Goal: Task Accomplishment & Management: Manage account settings

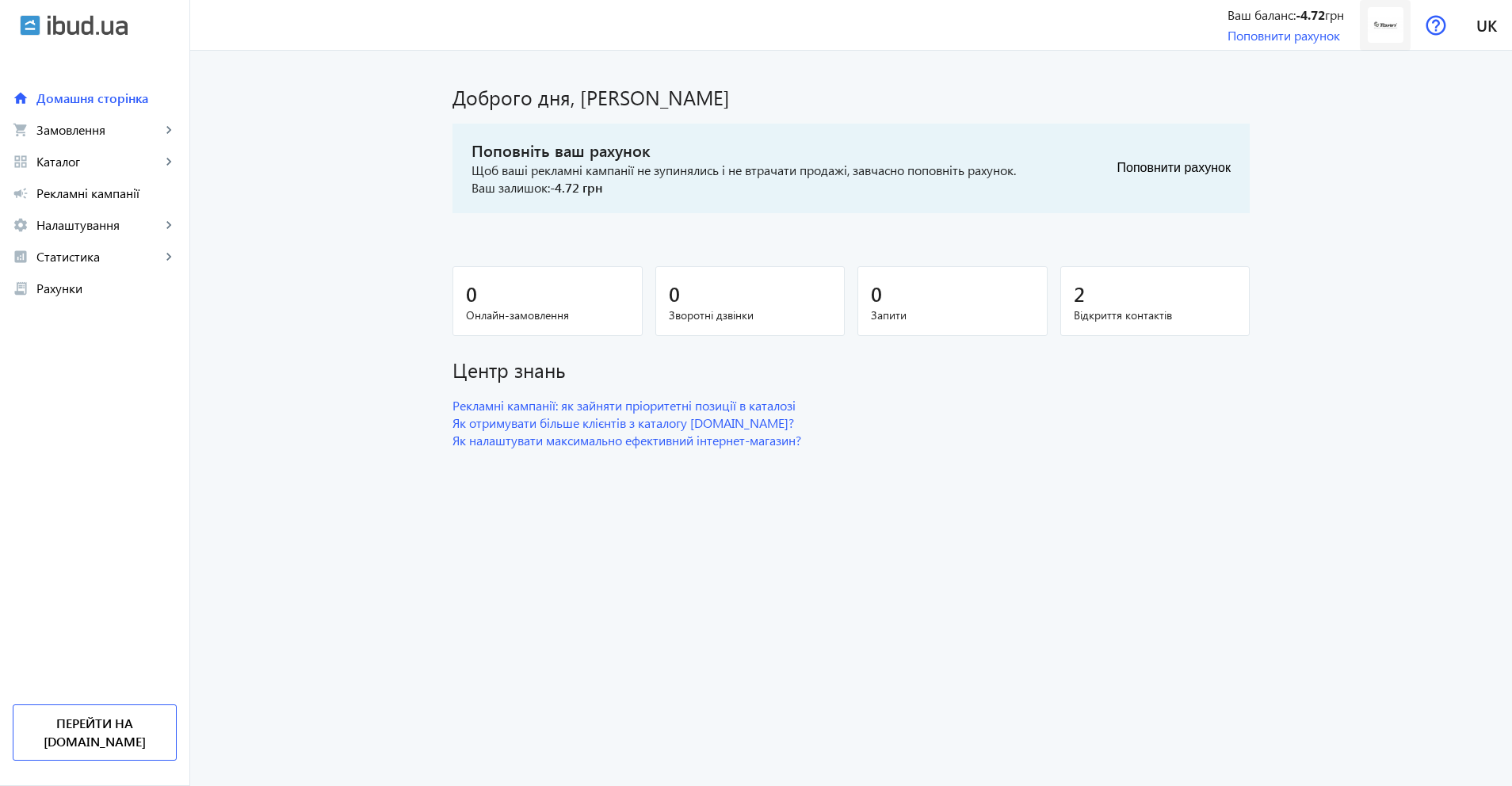
click at [1391, 23] on img at bounding box center [1386, 25] width 36 height 36
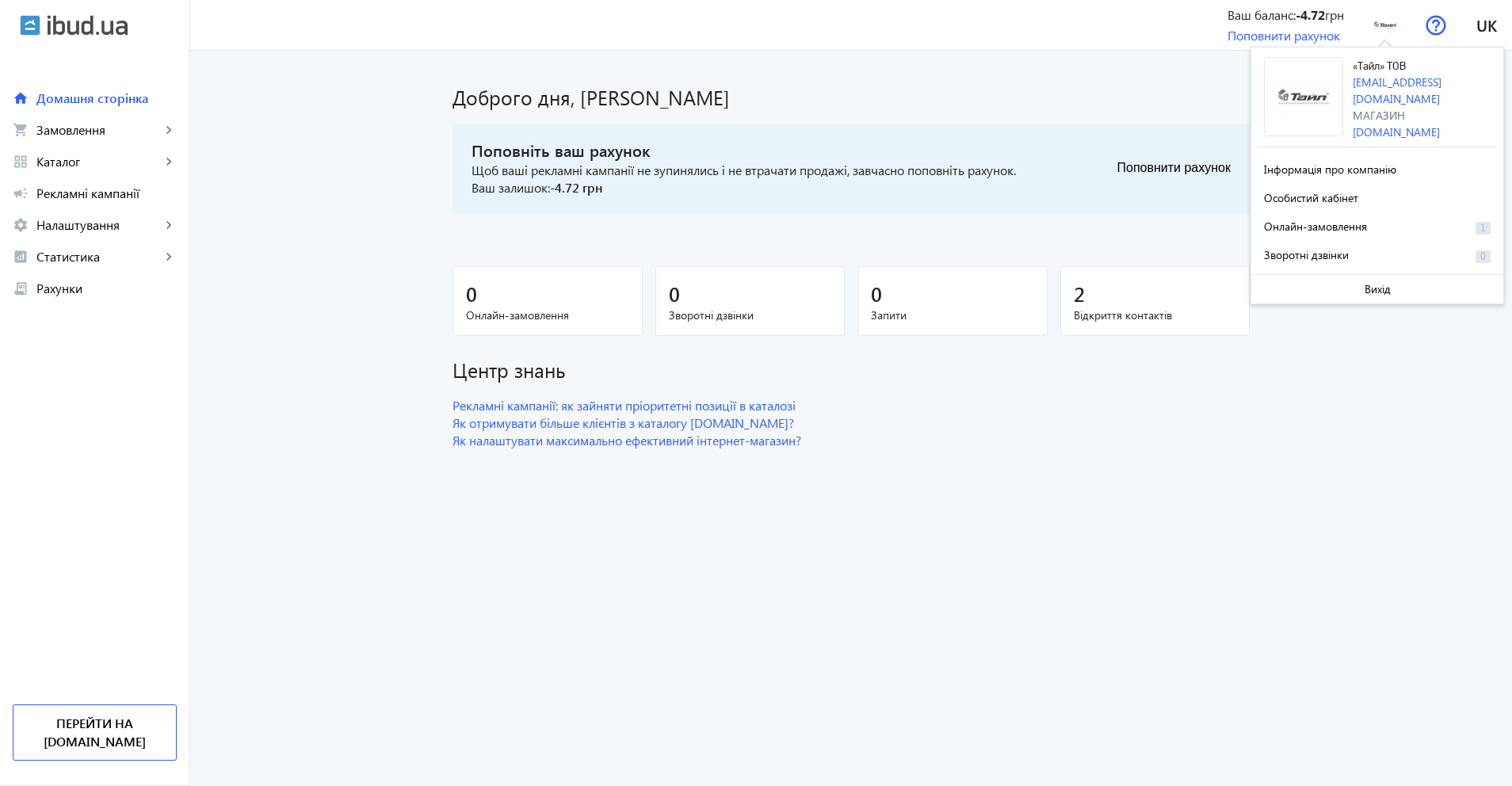
click at [292, 128] on main "Доброго дня, [PERSON_NAME] ваш рахунок Щоб ваші рекламні кампанії не зупинялись…" at bounding box center [851, 259] width 1322 height 380
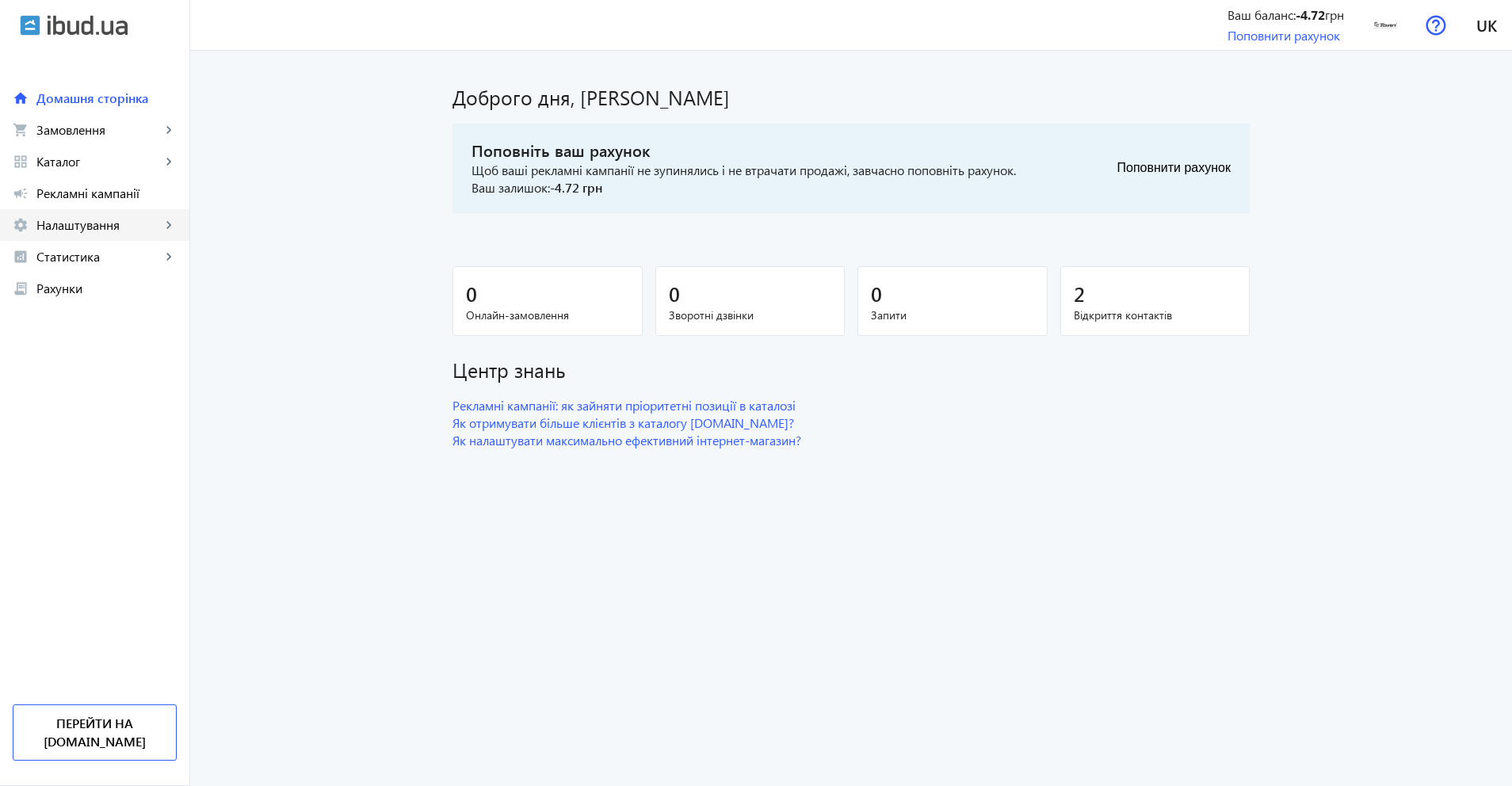
click at [84, 223] on span "Налаштування" at bounding box center [99, 224] width 125 height 16
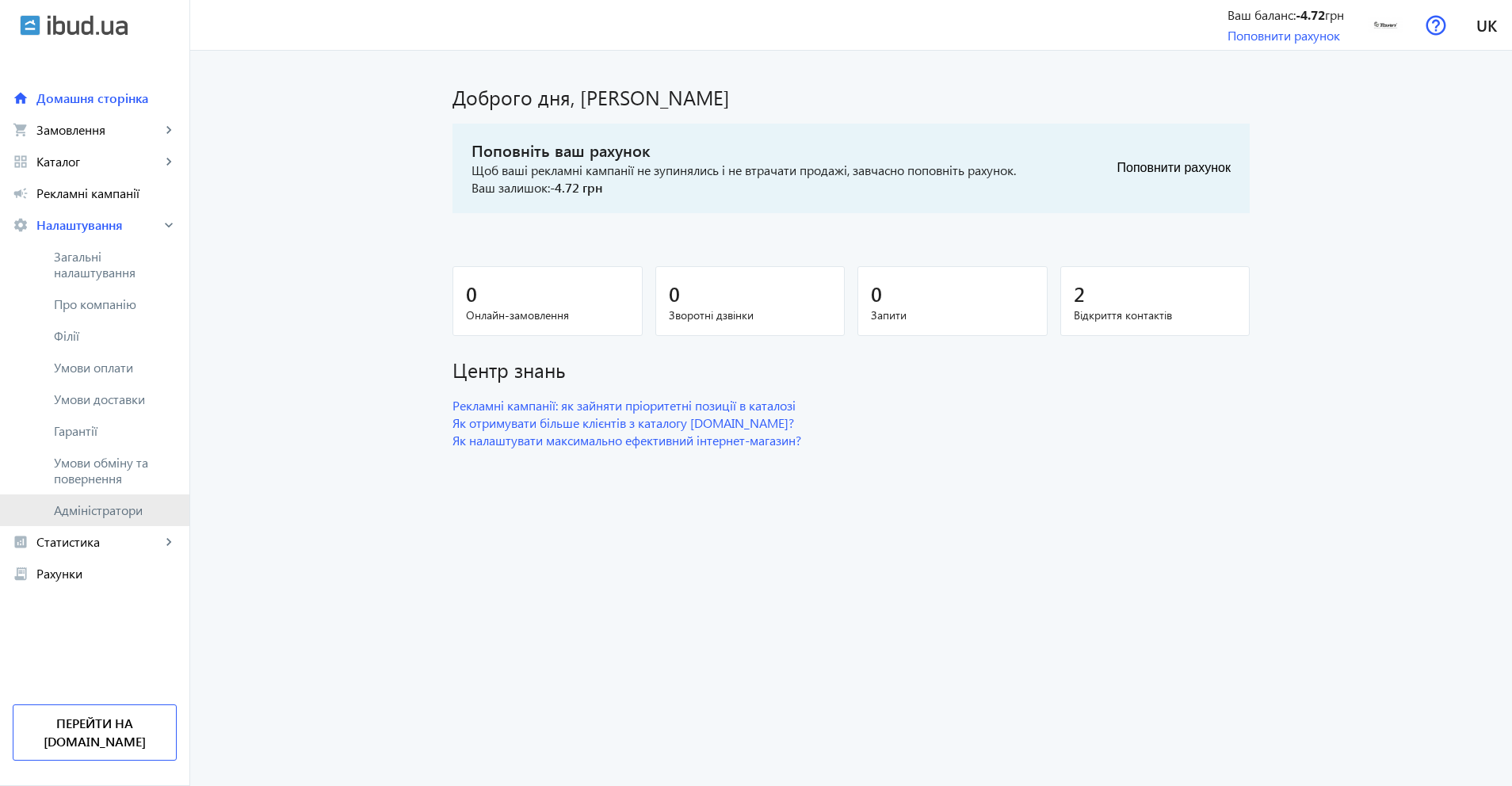
click at [117, 509] on span "Адміністратори" at bounding box center [115, 510] width 123 height 16
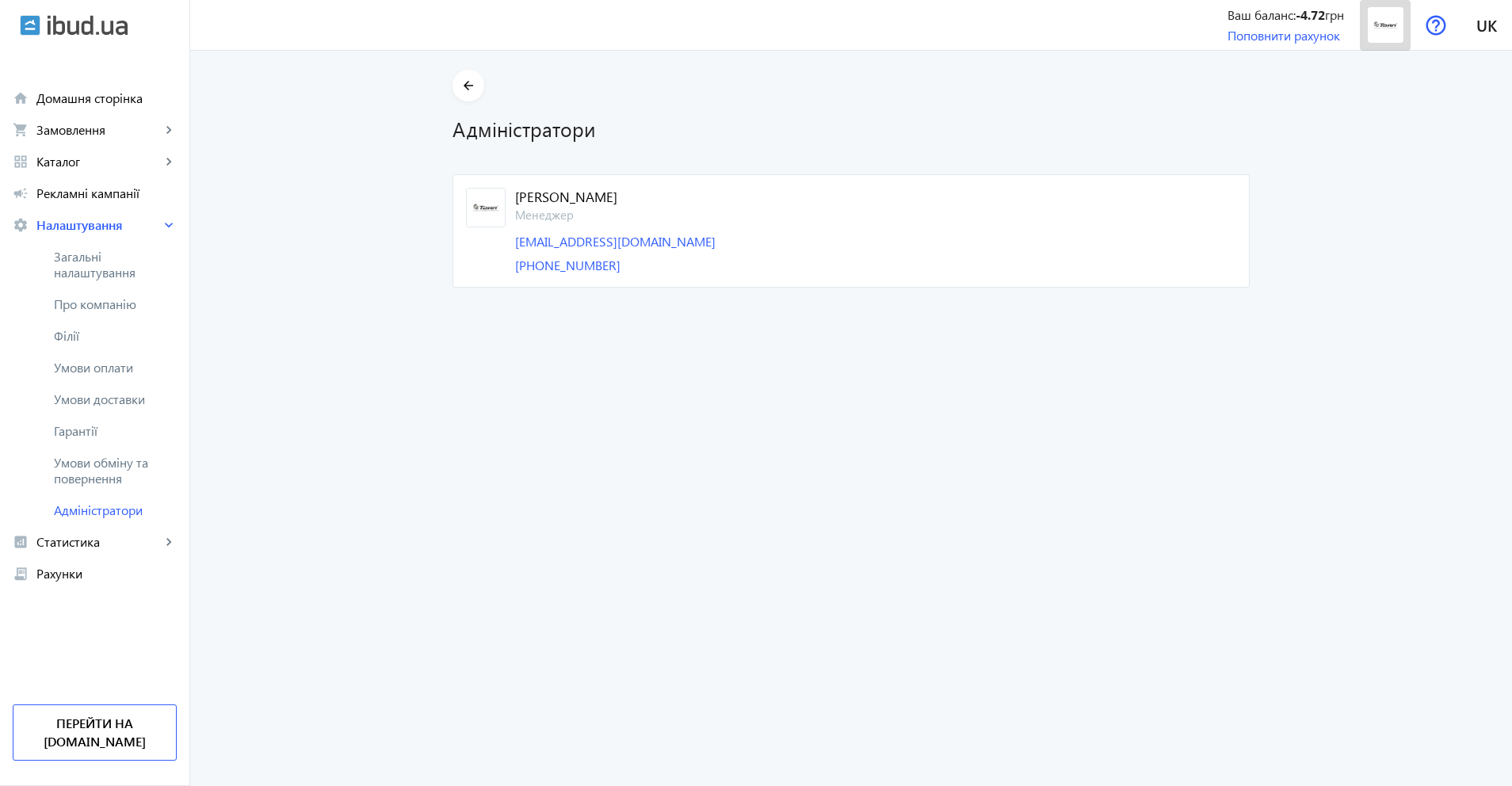
click at [1394, 19] on img at bounding box center [1386, 25] width 36 height 36
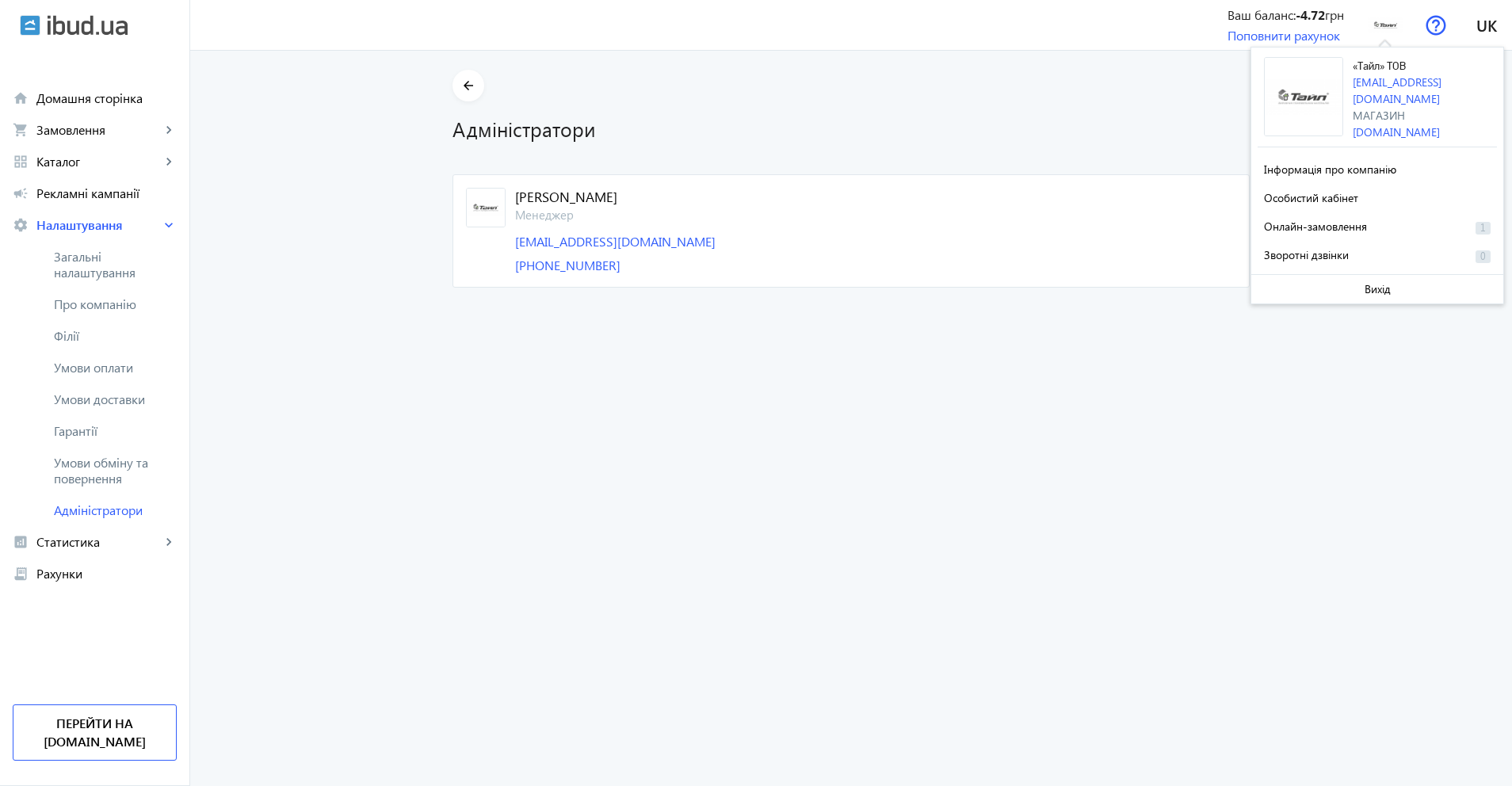
click at [1026, 268] on div "[PHONE_NUMBER]" at bounding box center [875, 265] width 721 height 18
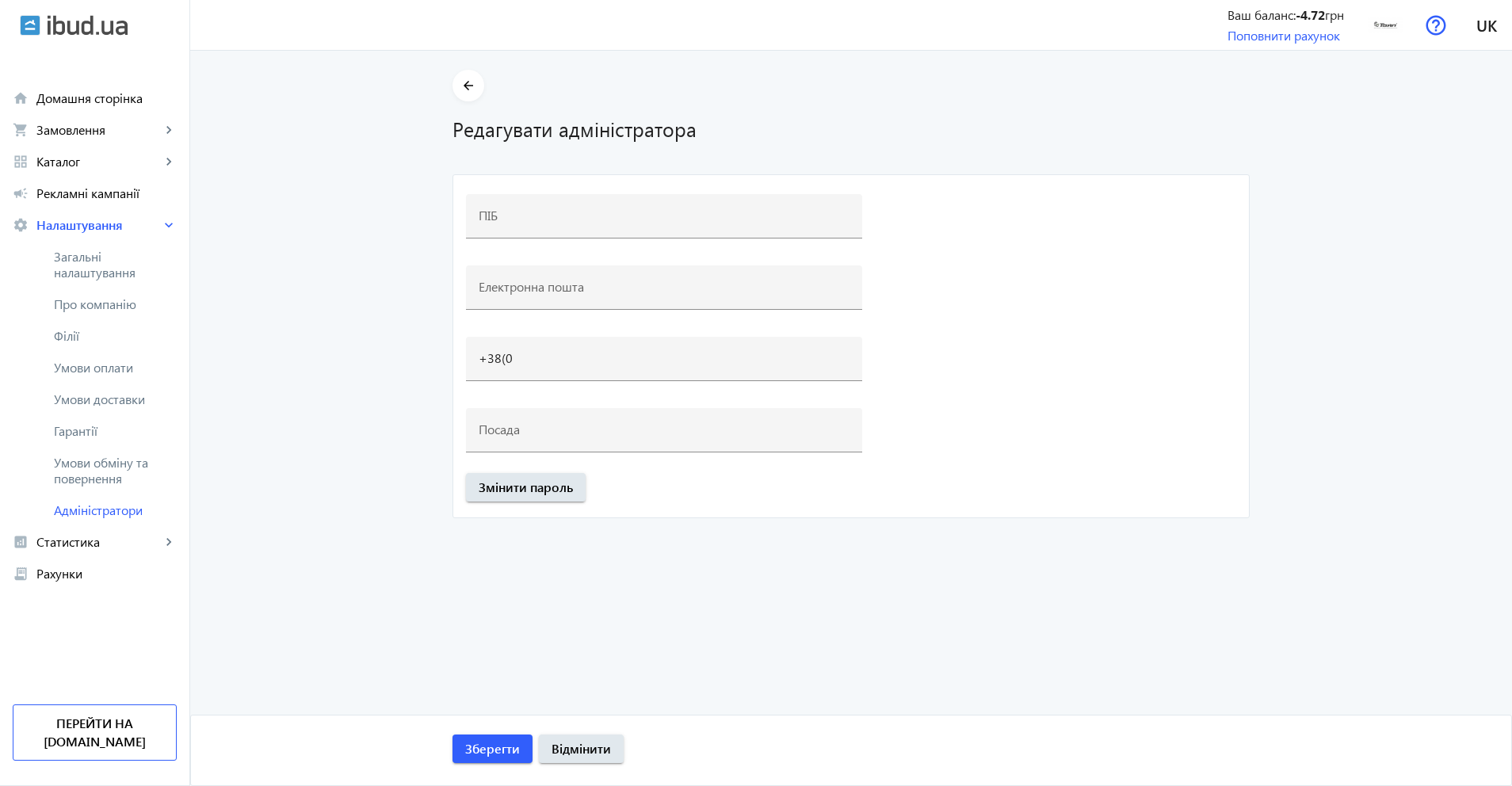
type input "[PERSON_NAME]"
type input "[EMAIL_ADDRESS][DOMAIN_NAME]"
type input "[PHONE_NUMBER]"
type input "Менеджер"
click at [530, 488] on span "Змінити пароль" at bounding box center [526, 487] width 95 height 18
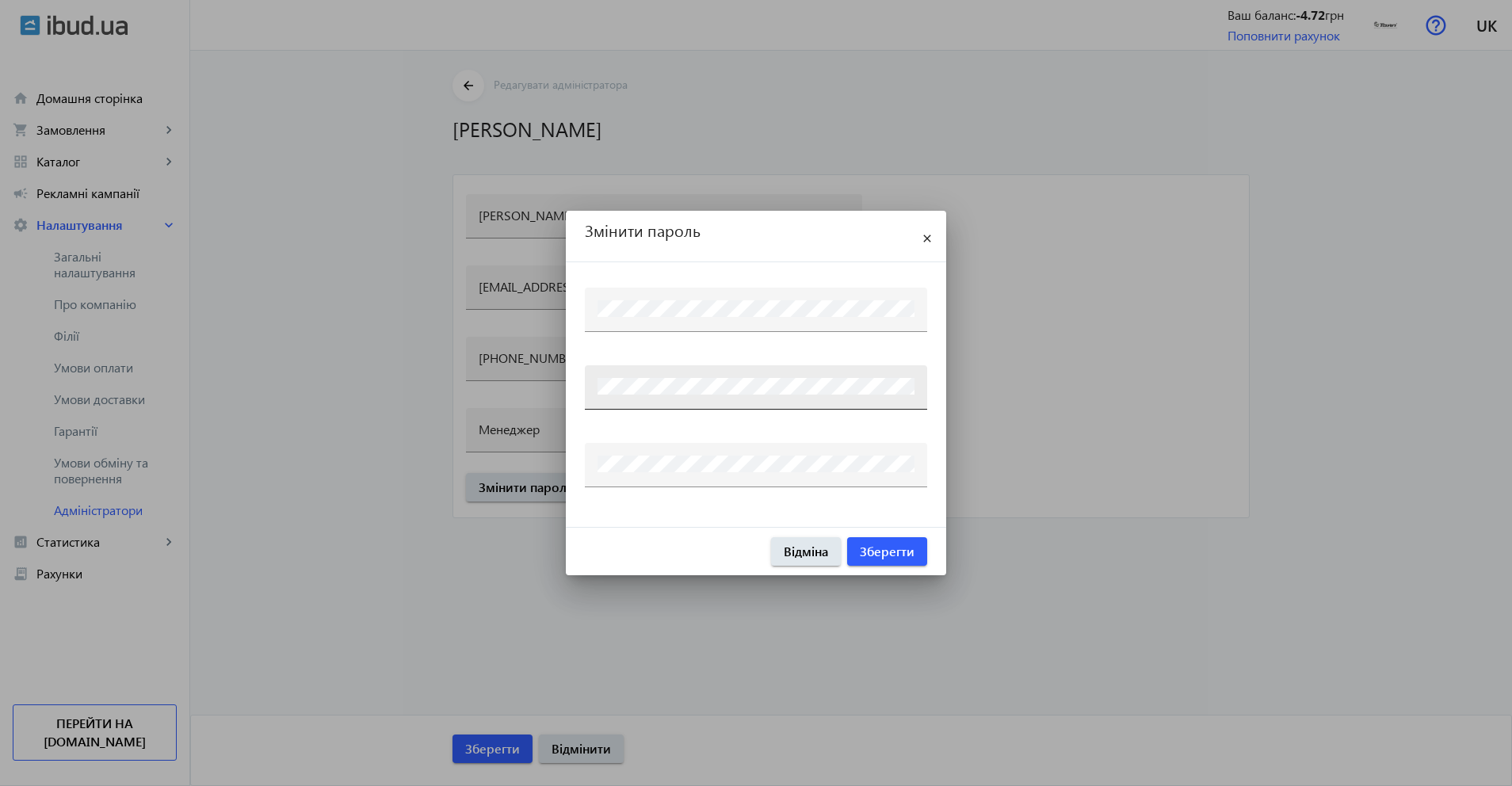
click at [705, 394] on div at bounding box center [756, 387] width 317 height 44
click at [589, 379] on div at bounding box center [756, 387] width 342 height 44
click at [902, 546] on span "Зберегти" at bounding box center [887, 551] width 54 height 18
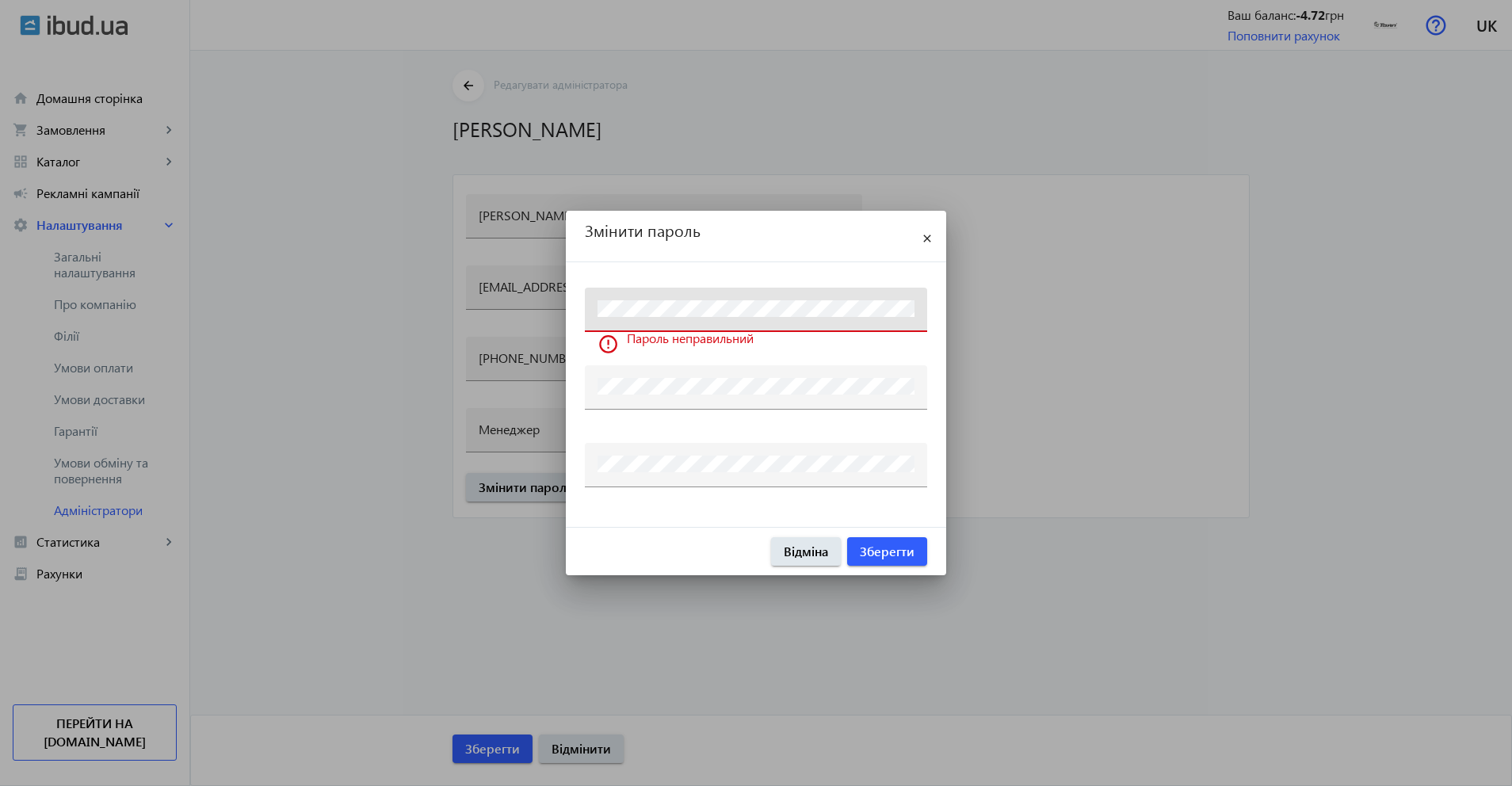
click at [429, 300] on div "Змінити пароль close Пароль неправильний Відміна [GEOGRAPHIC_DATA]" at bounding box center [756, 393] width 1512 height 786
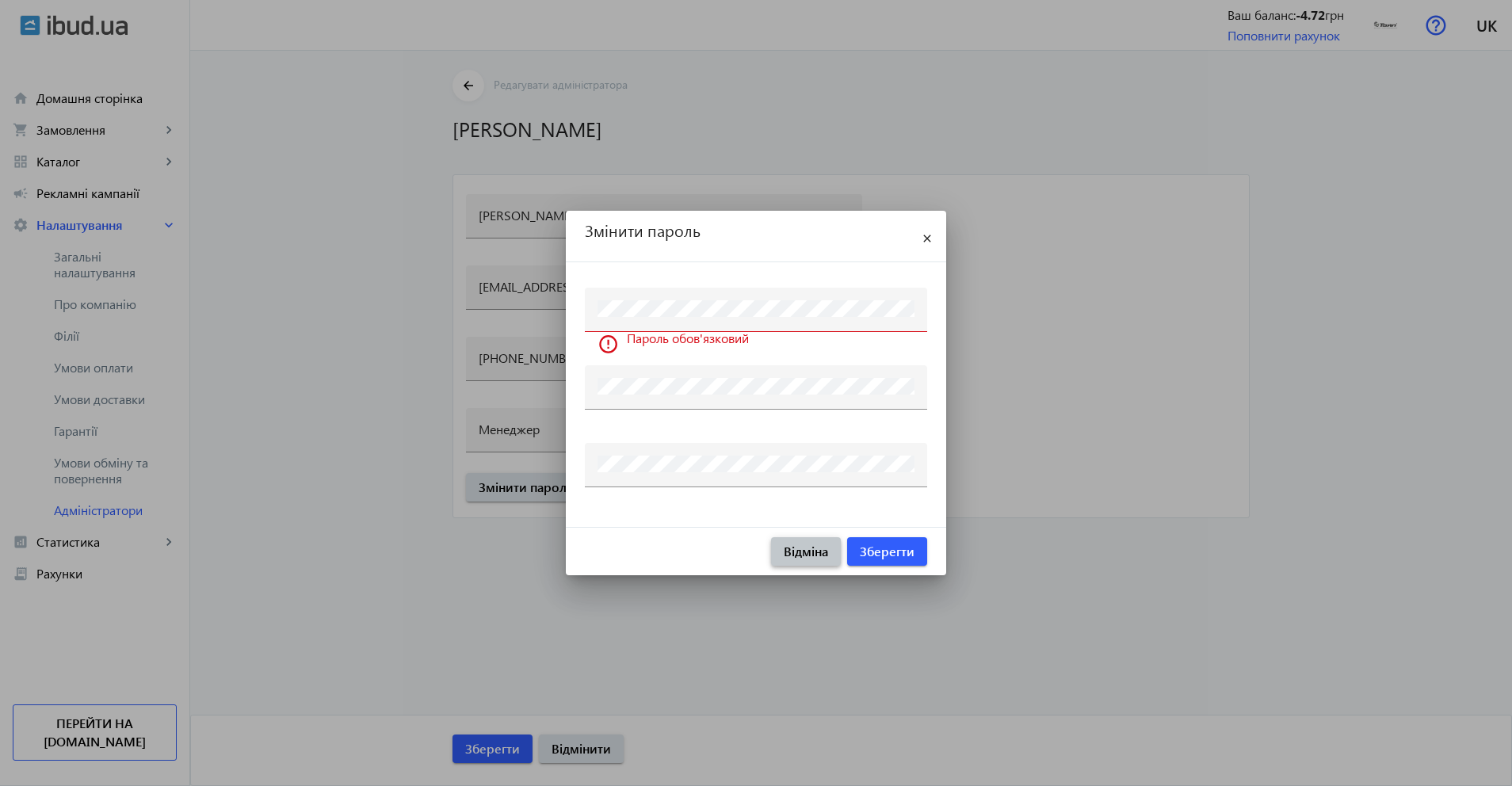
click at [807, 550] on span "Відміна" at bounding box center [805, 551] width 44 height 18
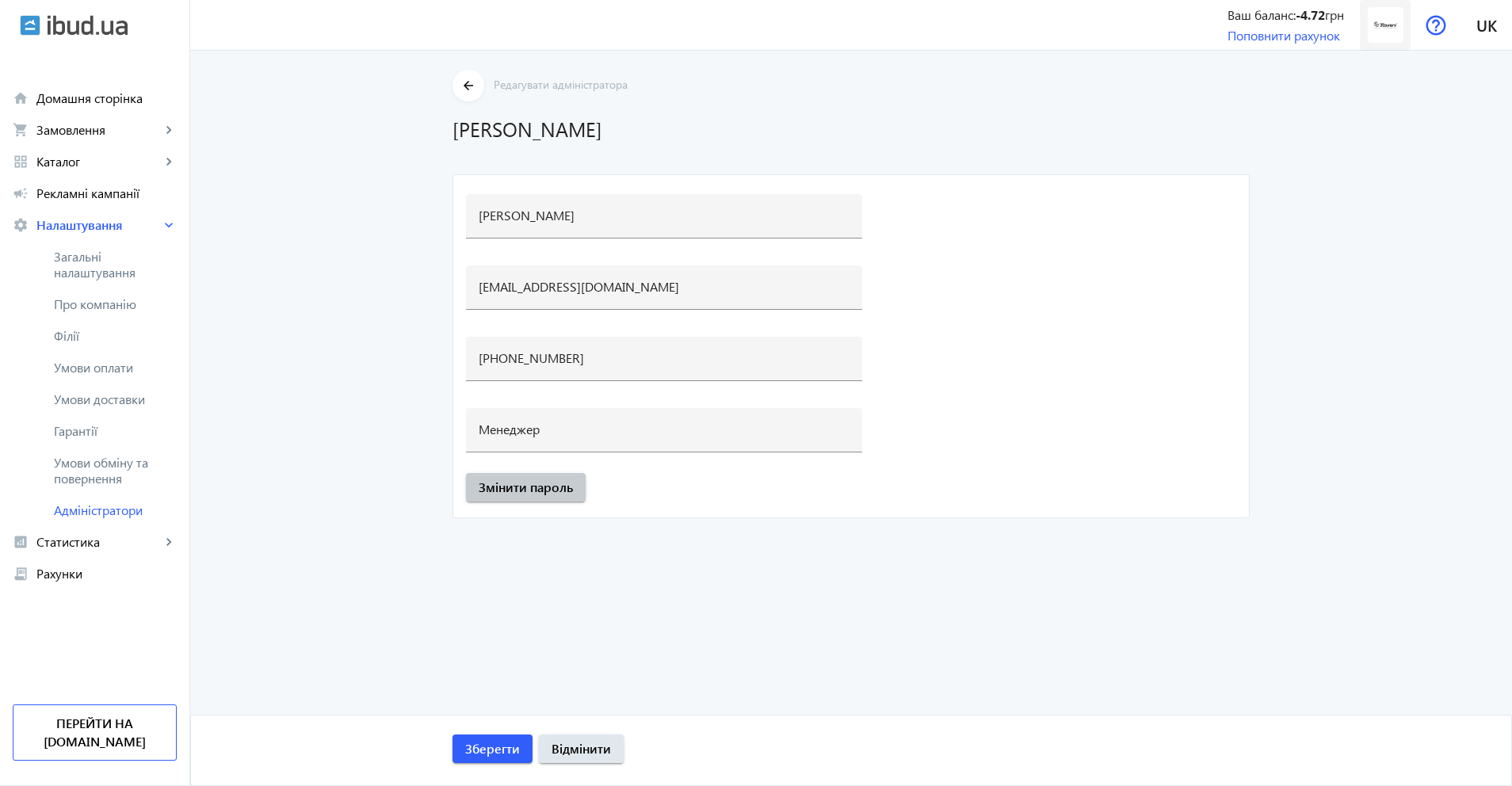
click at [1391, 23] on img at bounding box center [1386, 25] width 36 height 36
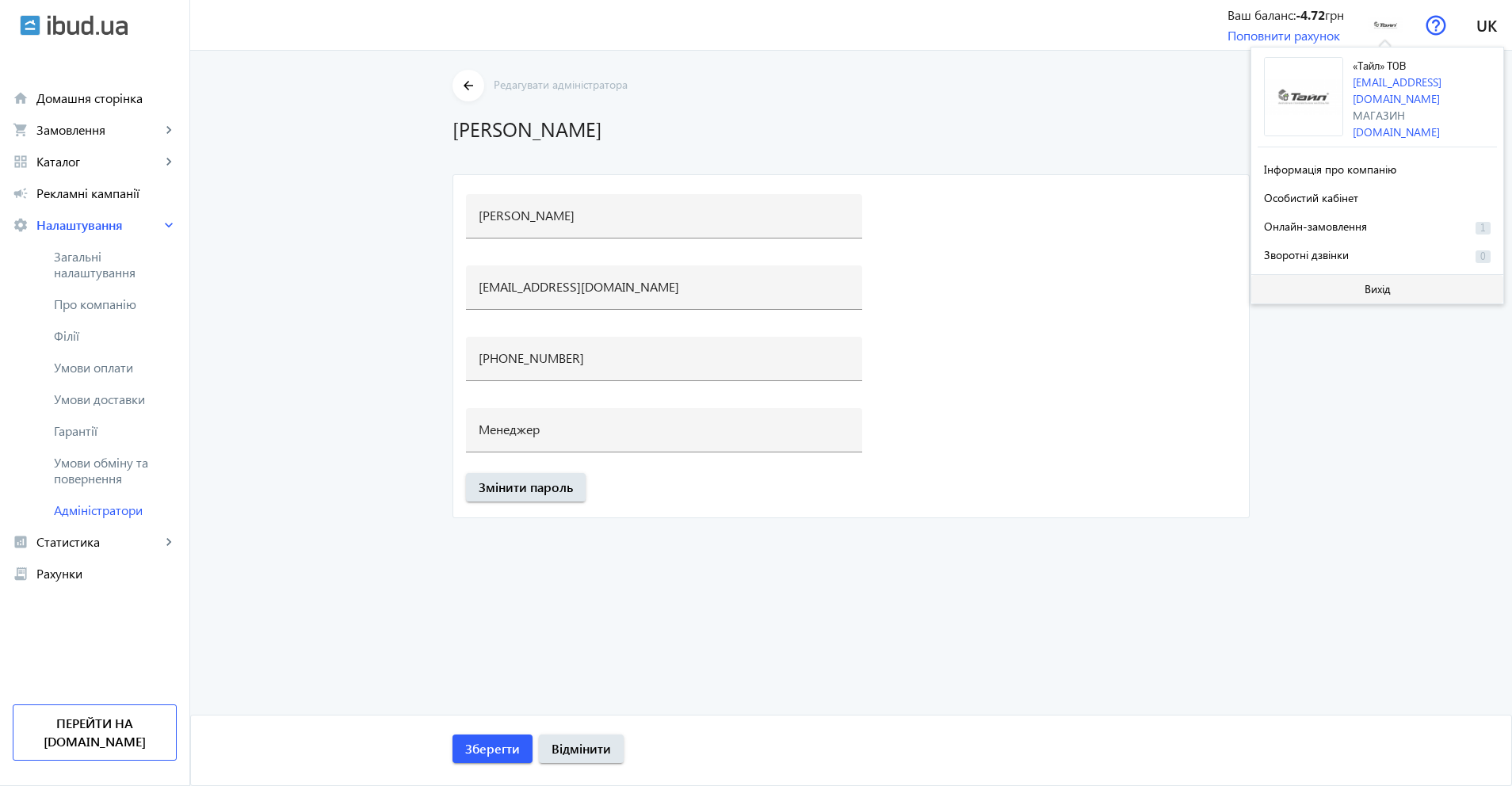
click at [1379, 286] on span "Вихід" at bounding box center [1377, 289] width 26 height 13
